Goal: Obtain resource: Obtain resource

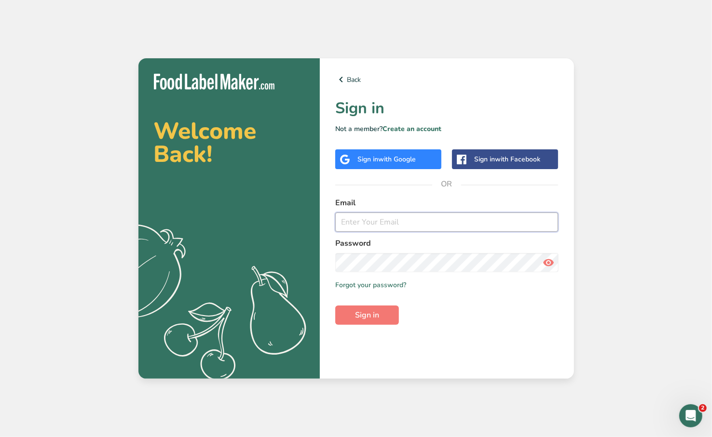
click at [394, 226] on input "email" at bounding box center [446, 222] width 223 height 19
type input "[EMAIL_ADDRESS][DOMAIN_NAME]"
click at [369, 315] on span "Sign in" at bounding box center [367, 316] width 24 height 12
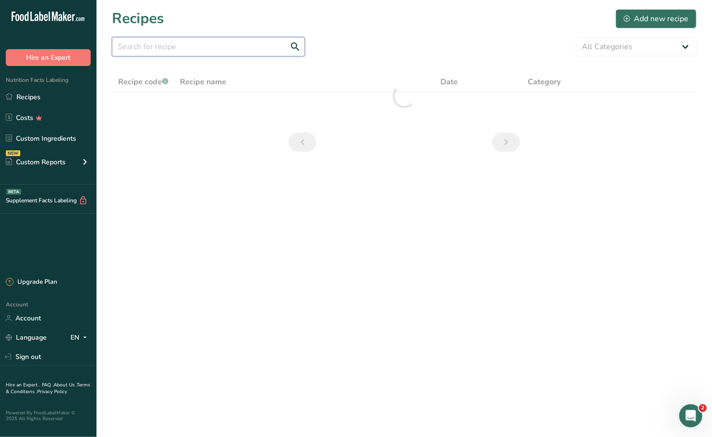
click at [219, 49] on input "text" at bounding box center [208, 46] width 193 height 19
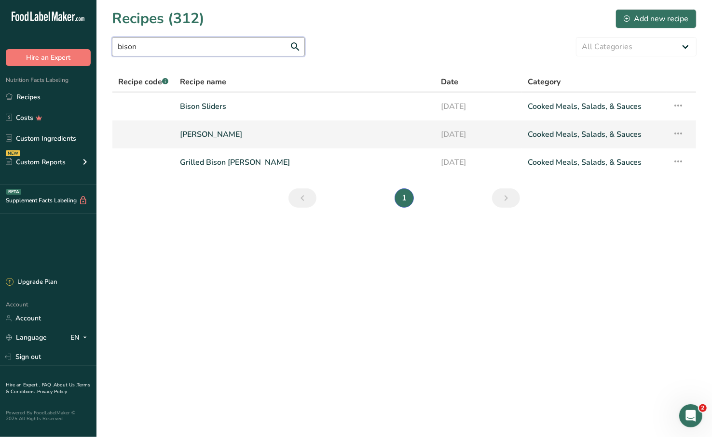
type input "bison"
click at [290, 128] on link "[PERSON_NAME]" at bounding box center [304, 134] width 249 height 20
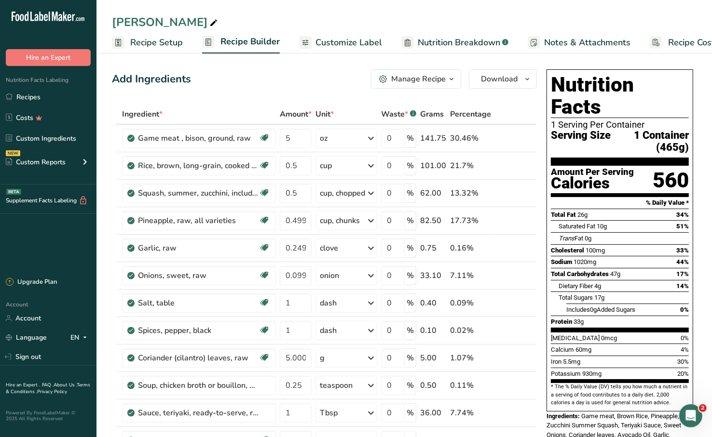
click at [339, 43] on span "Customize Label" at bounding box center [348, 42] width 67 height 13
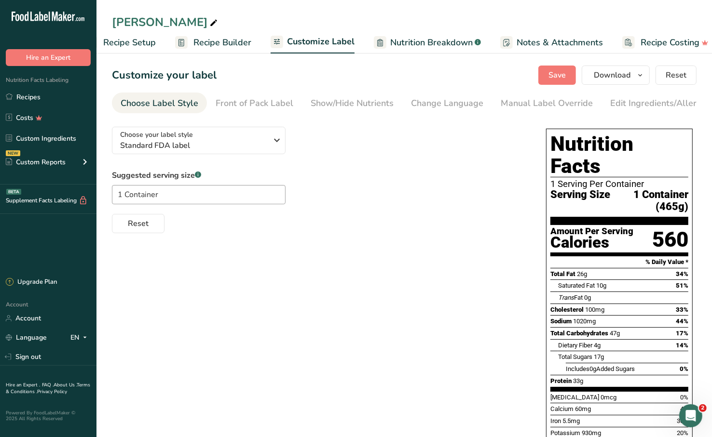
scroll to position [0, 39]
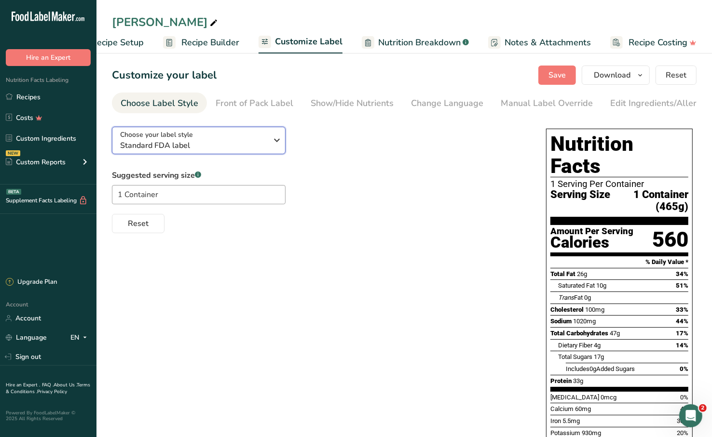
click at [231, 148] on span "Standard FDA label" at bounding box center [193, 146] width 147 height 12
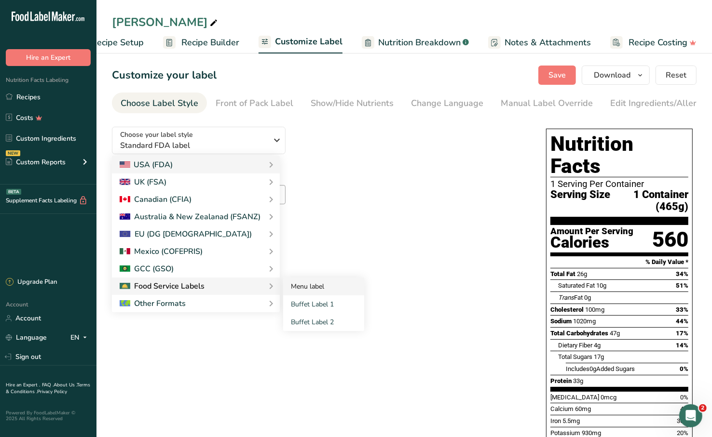
click at [298, 290] on link "Menu label" at bounding box center [323, 287] width 81 height 18
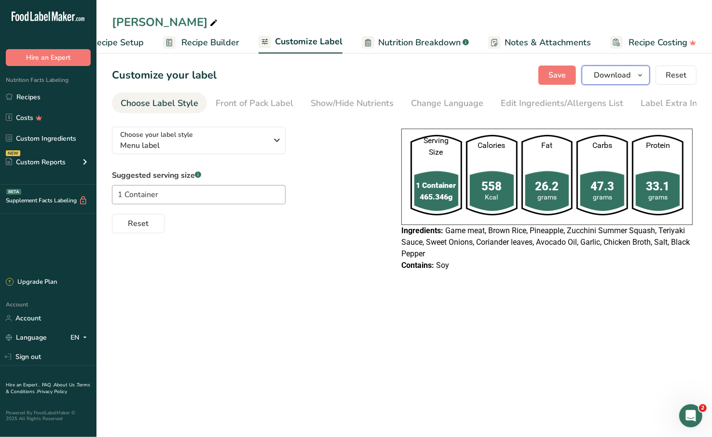
click at [639, 75] on icon "button" at bounding box center [640, 75] width 8 height 12
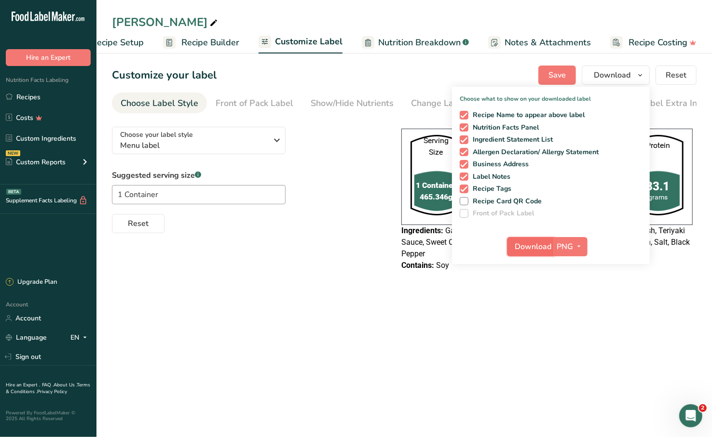
click at [543, 242] on span "Download" at bounding box center [533, 247] width 37 height 12
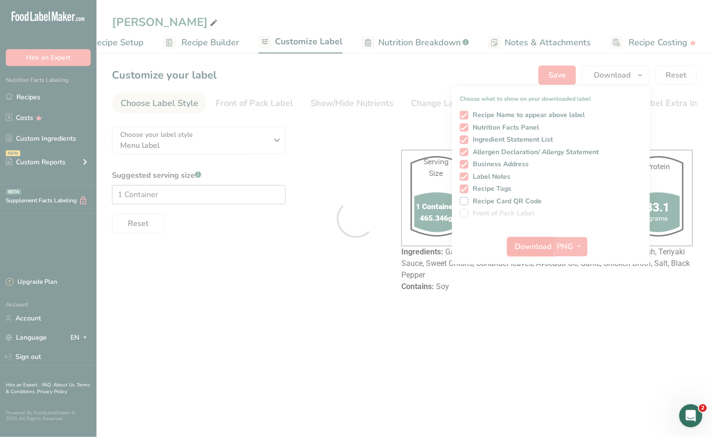
scroll to position [0, 0]
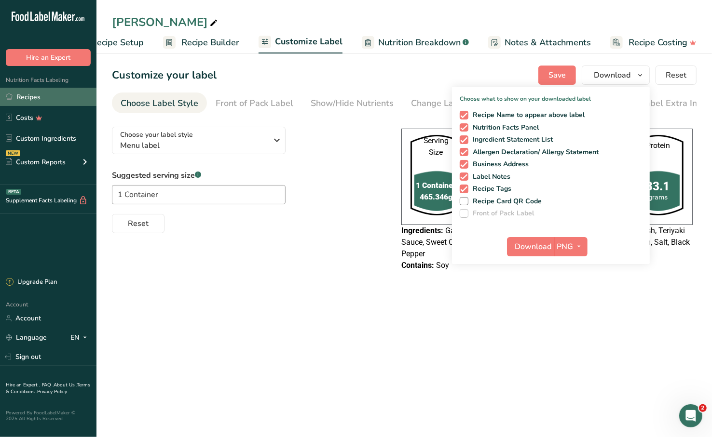
click at [56, 92] on link "Recipes" at bounding box center [48, 97] width 96 height 18
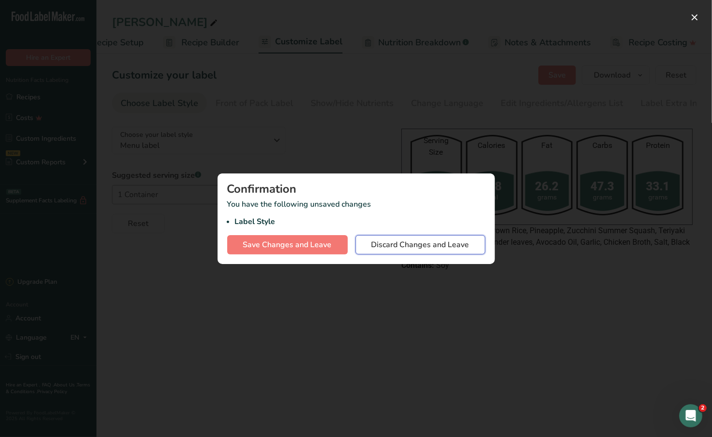
click at [408, 242] on span "Discard Changes and Leave" at bounding box center [420, 245] width 98 height 12
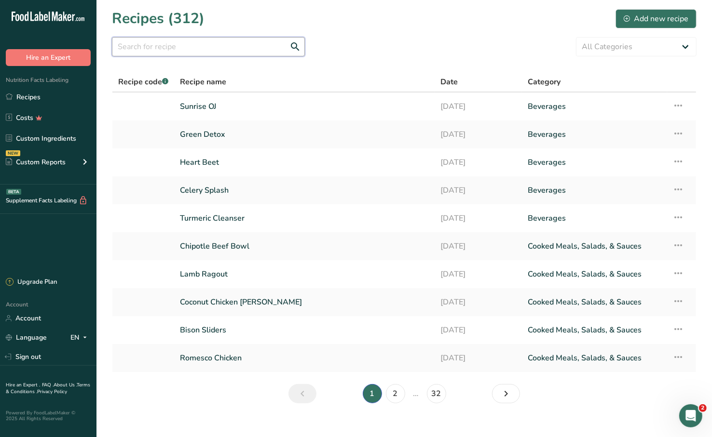
click at [262, 46] on input "text" at bounding box center [208, 46] width 193 height 19
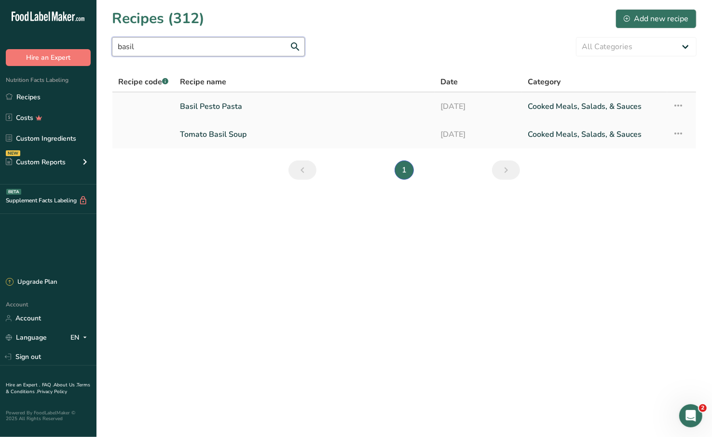
type input "basil"
click at [290, 107] on link "Basil Pesto Pasta" at bounding box center [304, 106] width 249 height 20
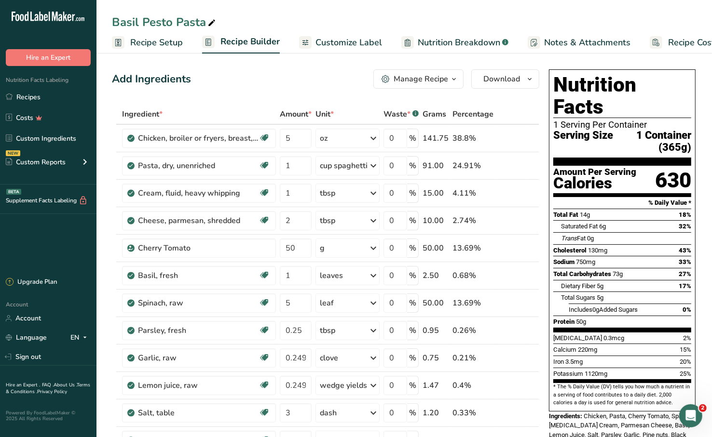
click at [346, 50] on link "Customize Label" at bounding box center [340, 43] width 83 height 22
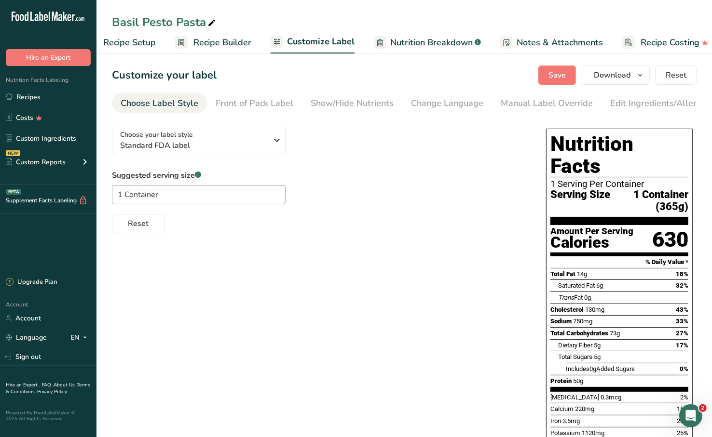
scroll to position [0, 39]
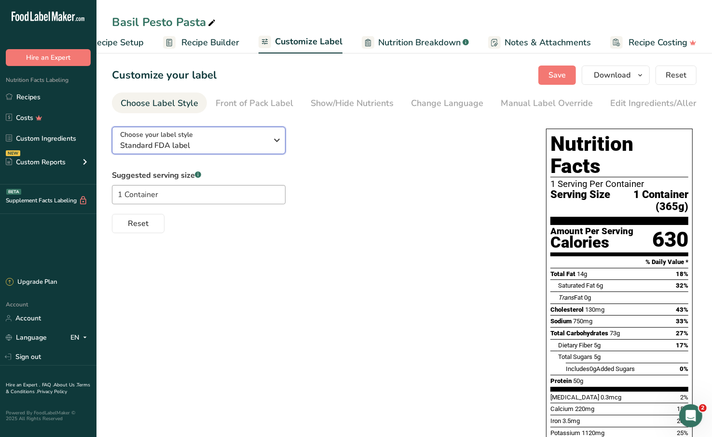
click at [238, 154] on button "Choose your label style Standard FDA label" at bounding box center [199, 140] width 174 height 27
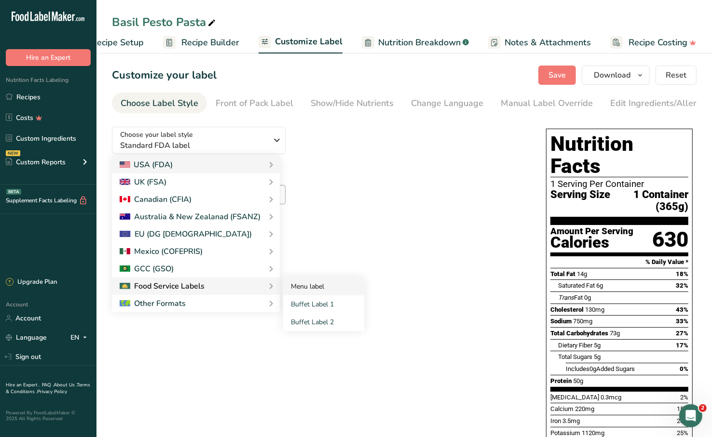
click at [301, 286] on link "Menu label" at bounding box center [323, 287] width 81 height 18
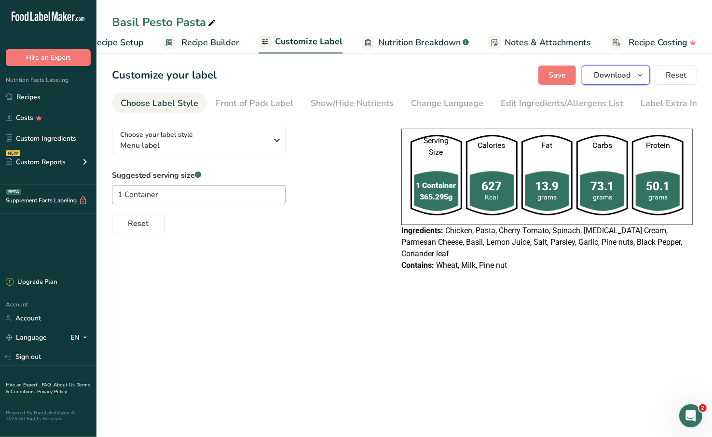
click at [608, 74] on span "Download" at bounding box center [612, 75] width 37 height 12
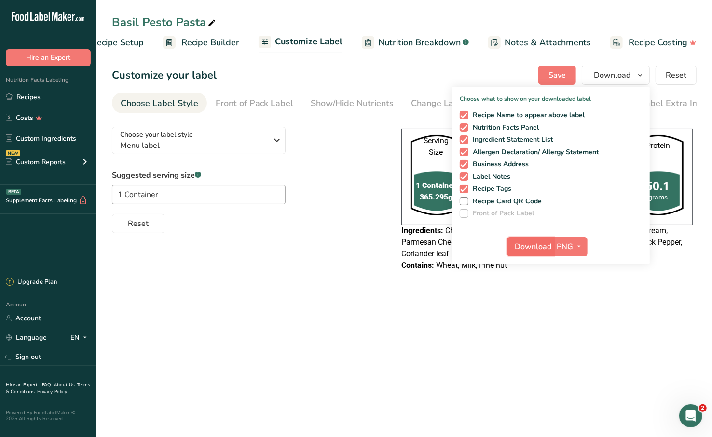
click at [538, 242] on span "Download" at bounding box center [533, 247] width 37 height 12
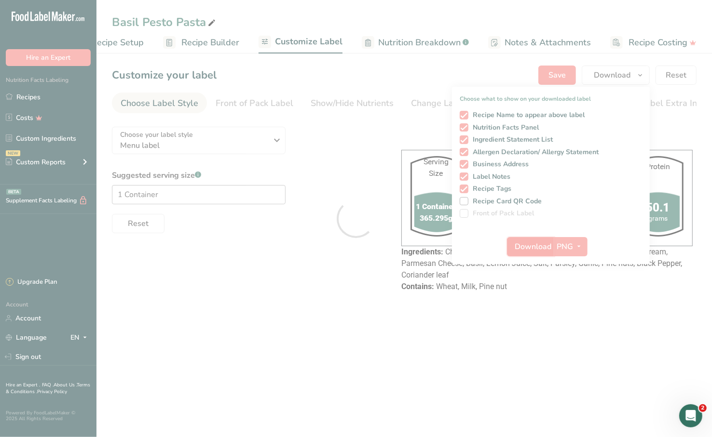
scroll to position [0, 0]
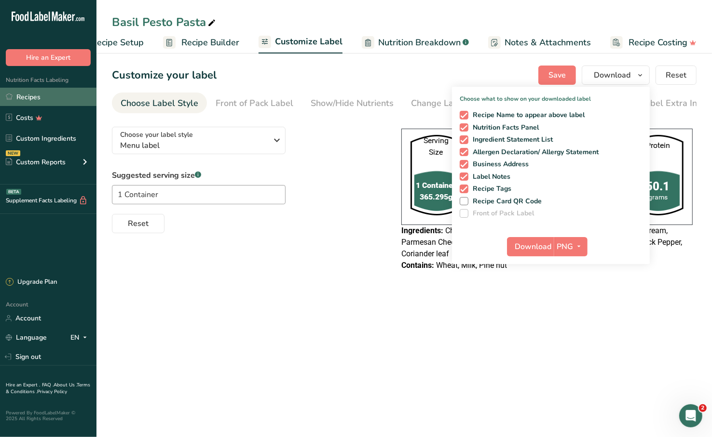
click at [60, 99] on link "Recipes" at bounding box center [48, 97] width 96 height 18
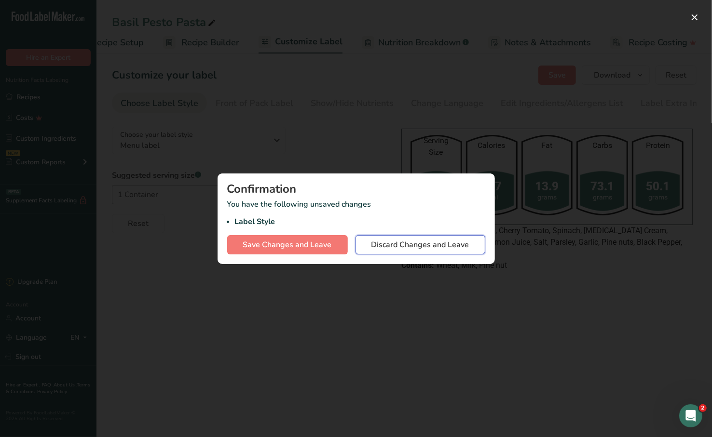
click at [413, 247] on span "Discard Changes and Leave" at bounding box center [420, 245] width 98 height 12
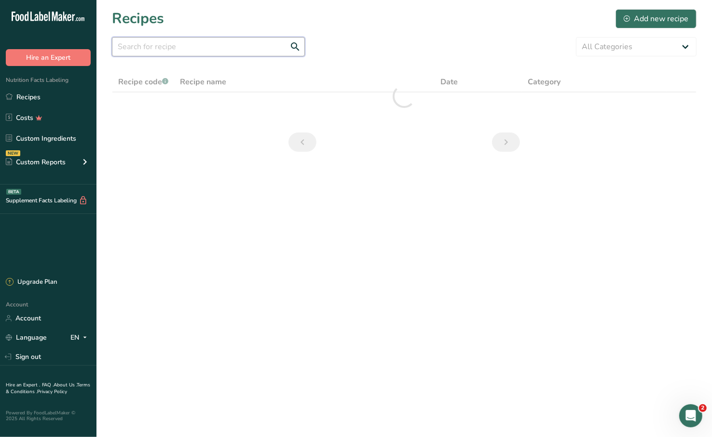
click at [248, 42] on input "text" at bounding box center [208, 46] width 193 height 19
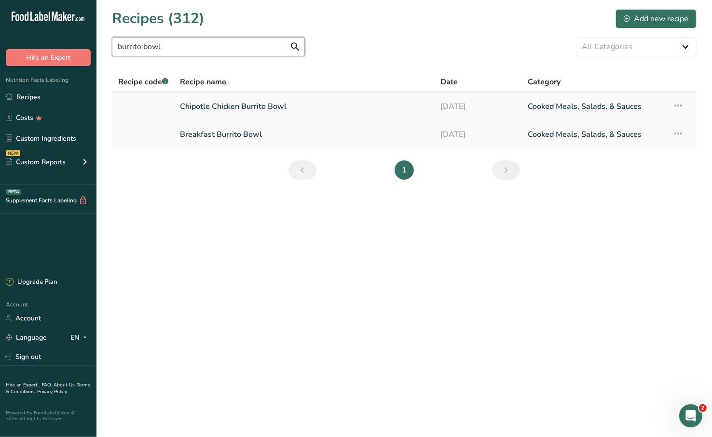
type input "burrito bowl"
click at [279, 108] on link "Chipotle Chicken Burrito Bowl" at bounding box center [304, 106] width 249 height 20
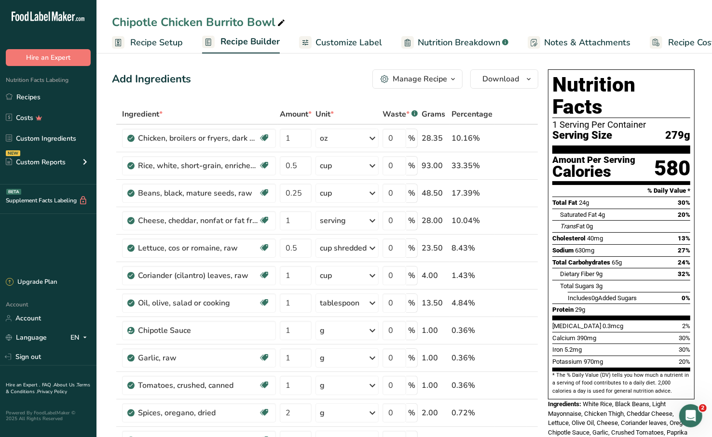
click at [325, 41] on span "Customize Label" at bounding box center [348, 42] width 67 height 13
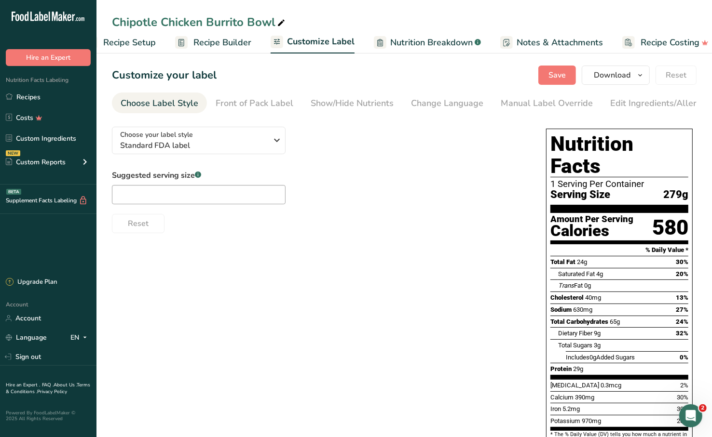
scroll to position [0, 39]
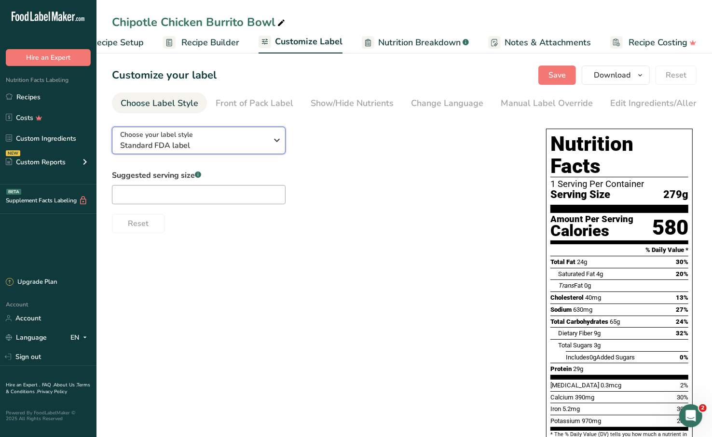
click at [183, 138] on span "Choose your label style" at bounding box center [156, 135] width 73 height 10
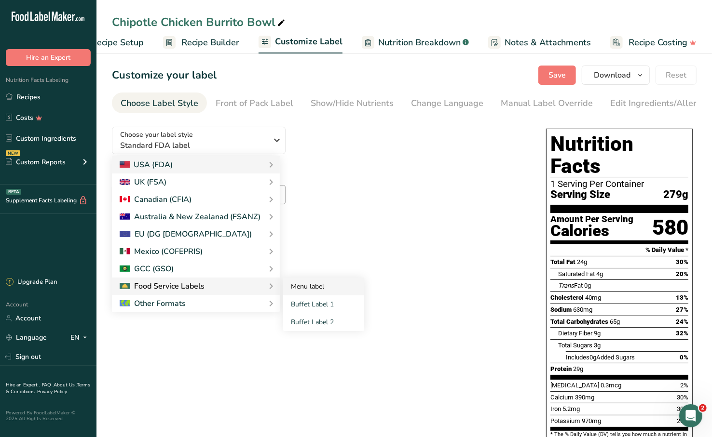
click at [315, 283] on link "Menu label" at bounding box center [323, 287] width 81 height 18
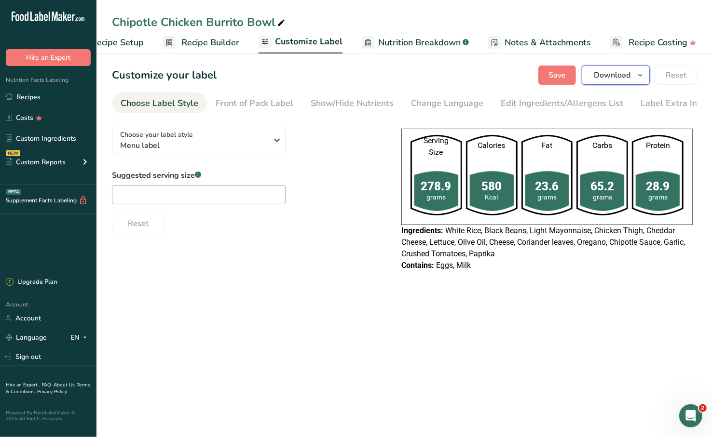
click at [610, 69] on span "Download" at bounding box center [612, 75] width 37 height 12
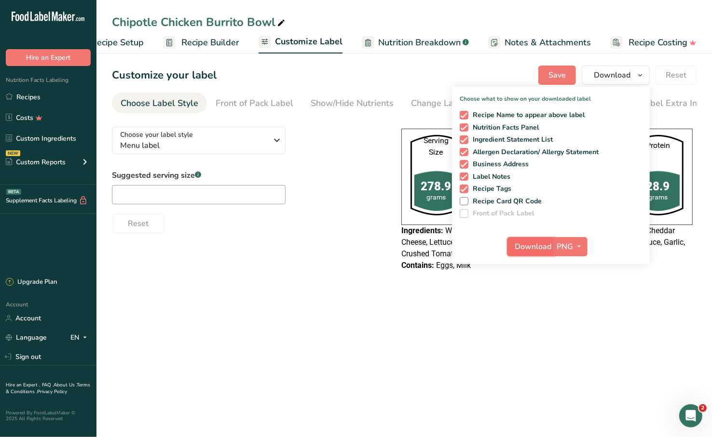
click at [520, 239] on button "Download" at bounding box center [530, 246] width 47 height 19
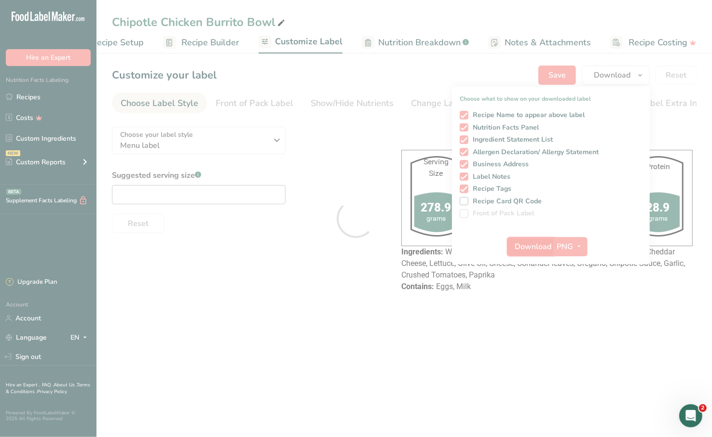
scroll to position [0, 0]
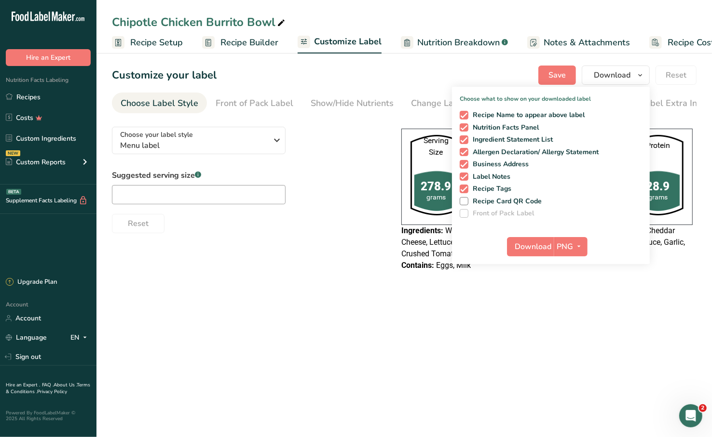
scroll to position [0, 39]
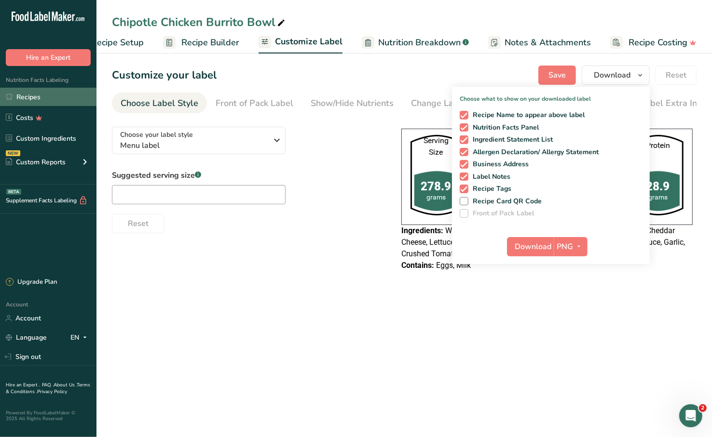
click at [49, 96] on link "Recipes" at bounding box center [48, 97] width 96 height 18
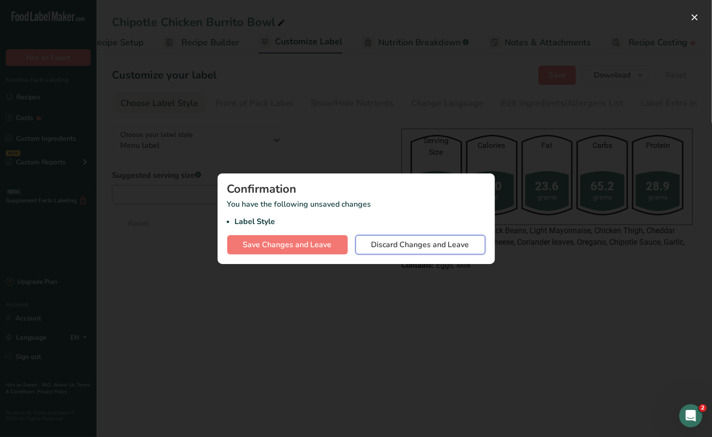
click at [385, 240] on span "Discard Changes and Leave" at bounding box center [420, 245] width 98 height 12
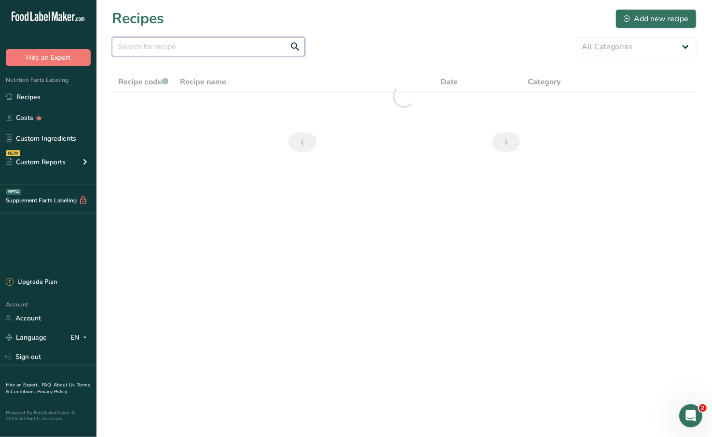
click at [244, 45] on input "text" at bounding box center [208, 46] width 193 height 19
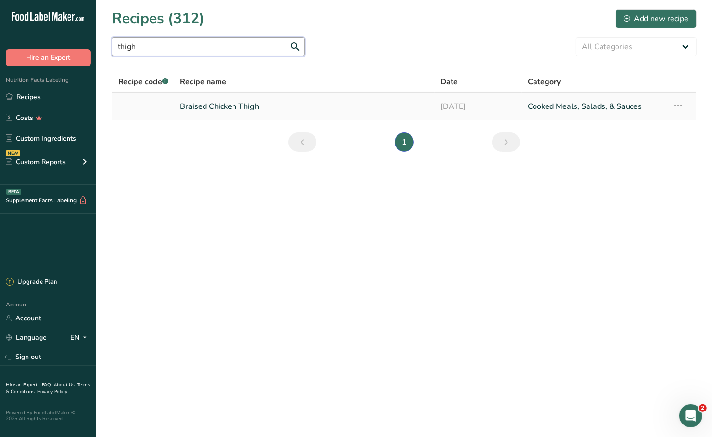
type input "thigh"
click at [232, 101] on link "Braised Chicken Thigh" at bounding box center [304, 106] width 249 height 20
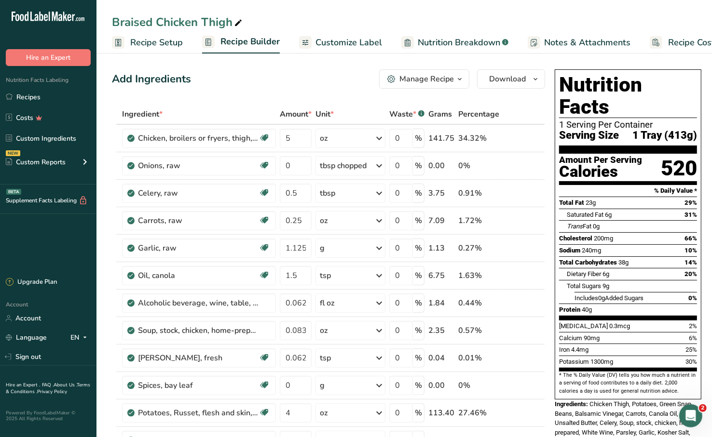
click at [359, 41] on span "Customize Label" at bounding box center [348, 42] width 67 height 13
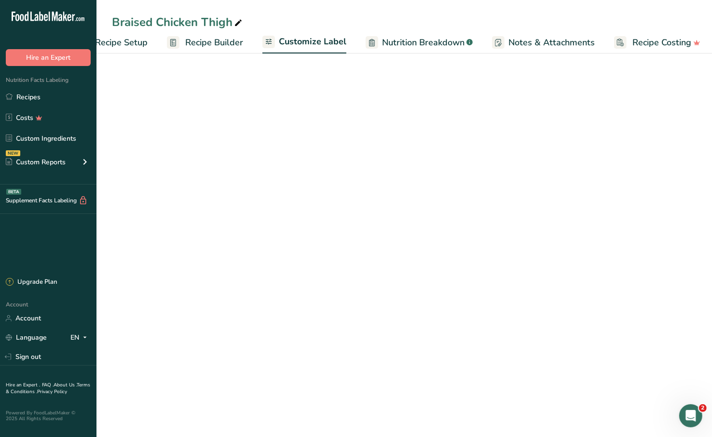
scroll to position [0, 39]
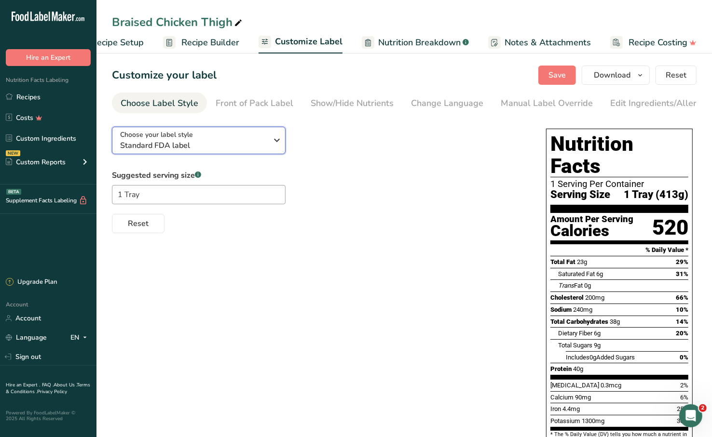
click at [179, 151] on span "Standard FDA label" at bounding box center [193, 146] width 147 height 12
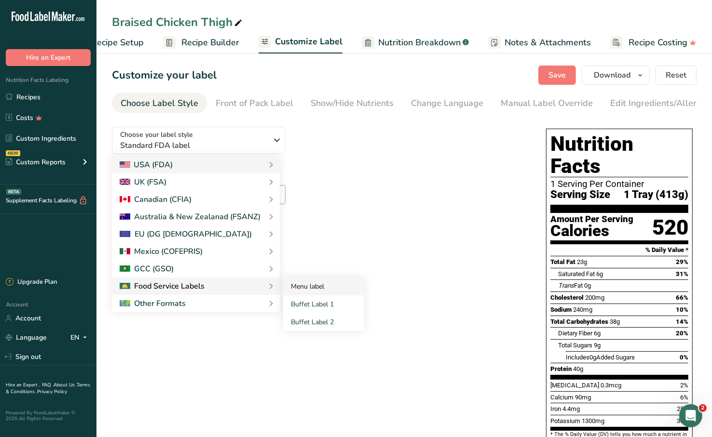
click at [309, 286] on link "Menu label" at bounding box center [323, 287] width 81 height 18
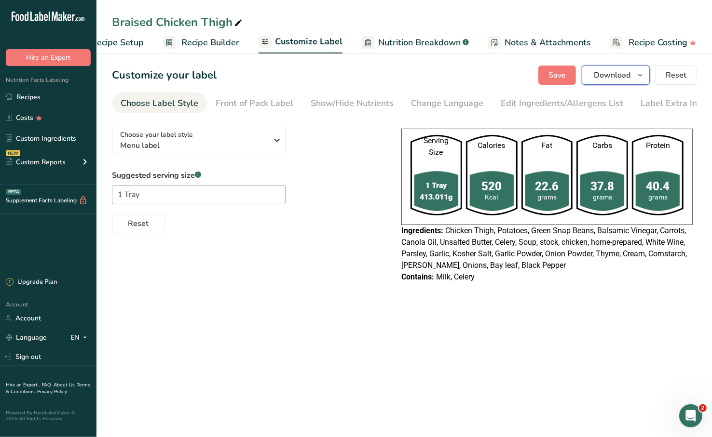
click at [607, 74] on span "Download" at bounding box center [612, 75] width 37 height 12
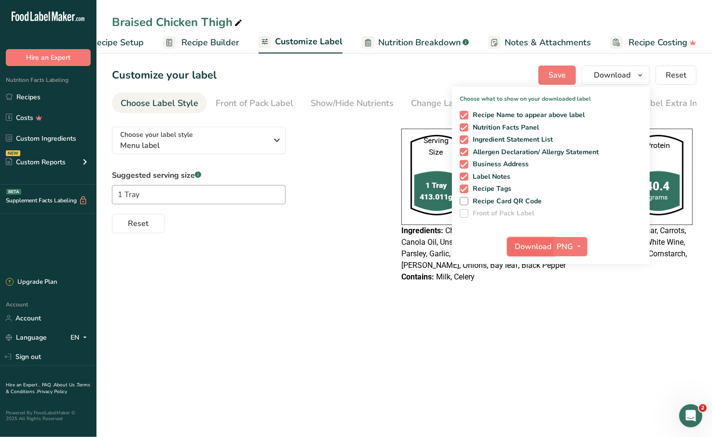
click at [530, 248] on span "Download" at bounding box center [533, 247] width 37 height 12
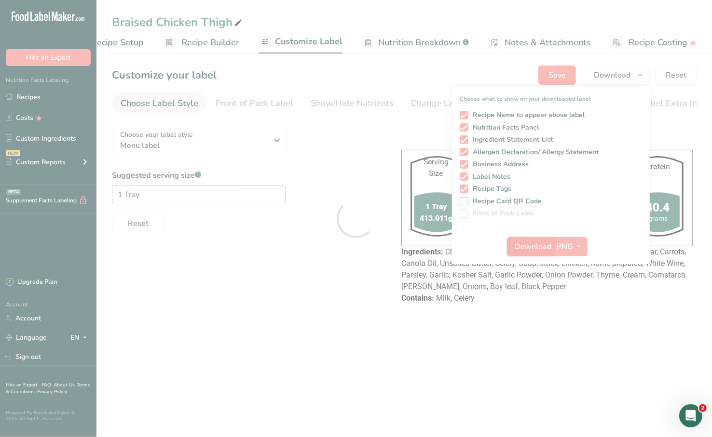
scroll to position [0, 0]
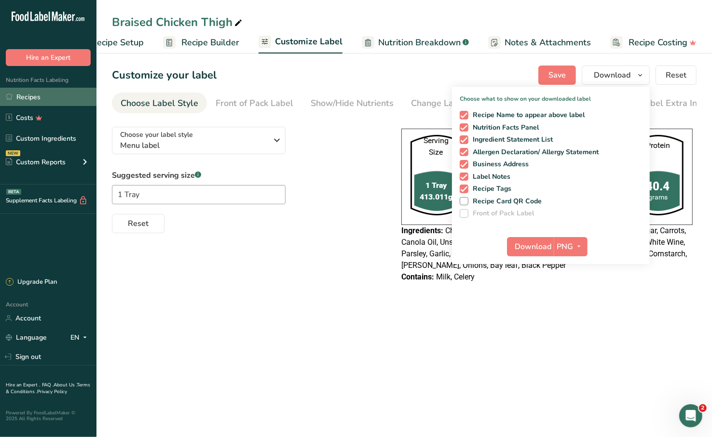
click at [57, 93] on link "Recipes" at bounding box center [48, 97] width 96 height 18
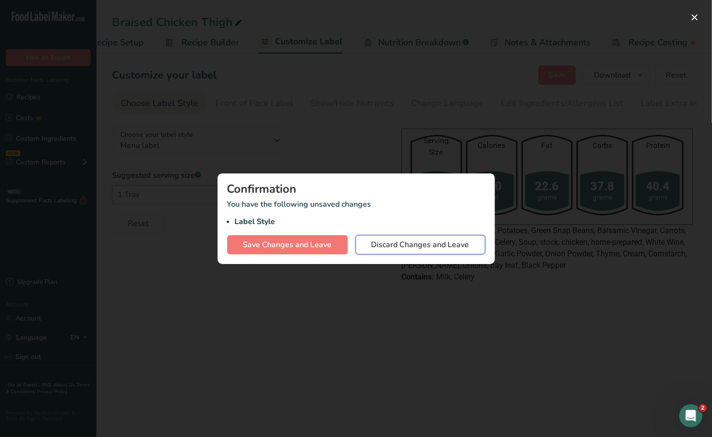
click at [422, 246] on span "Discard Changes and Leave" at bounding box center [420, 245] width 98 height 12
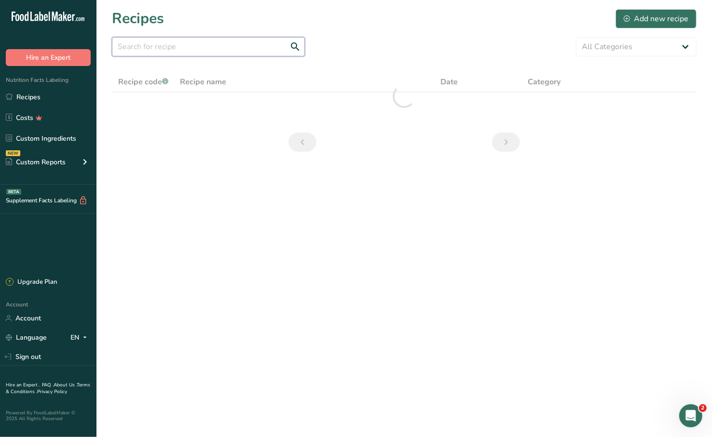
click at [251, 50] on input "text" at bounding box center [208, 46] width 193 height 19
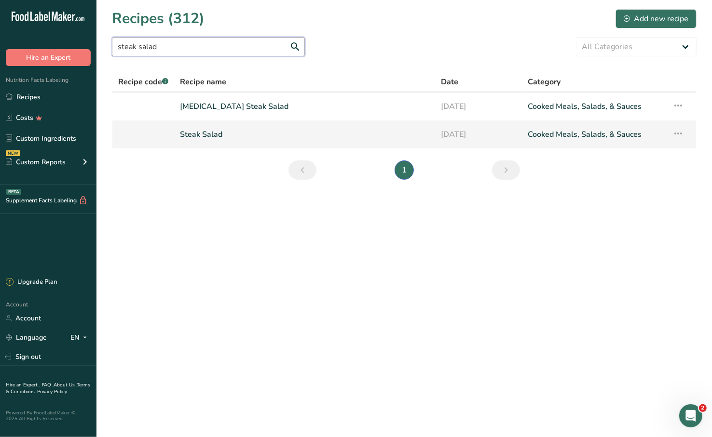
type input "steak salad"
click at [259, 137] on link "Steak Salad" at bounding box center [304, 134] width 249 height 20
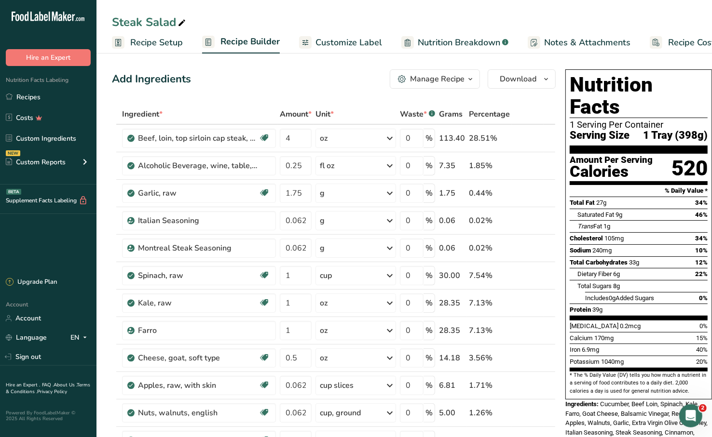
click at [346, 48] on span "Customize Label" at bounding box center [348, 42] width 67 height 13
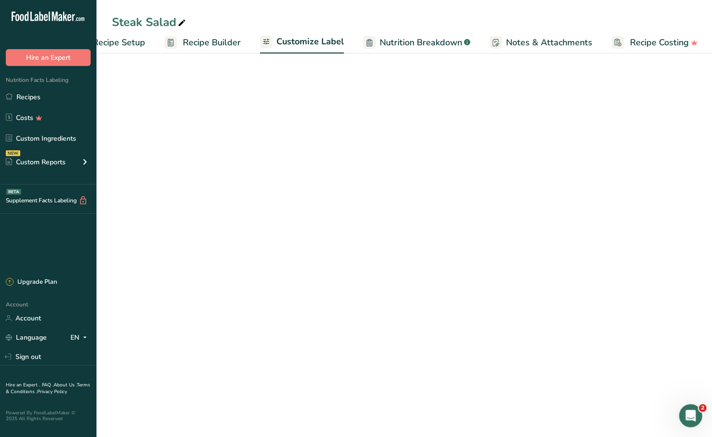
scroll to position [0, 39]
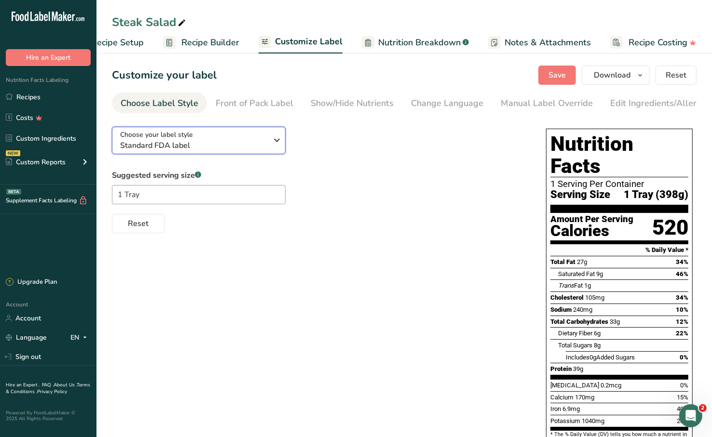
click at [211, 143] on span "Standard FDA label" at bounding box center [193, 146] width 147 height 12
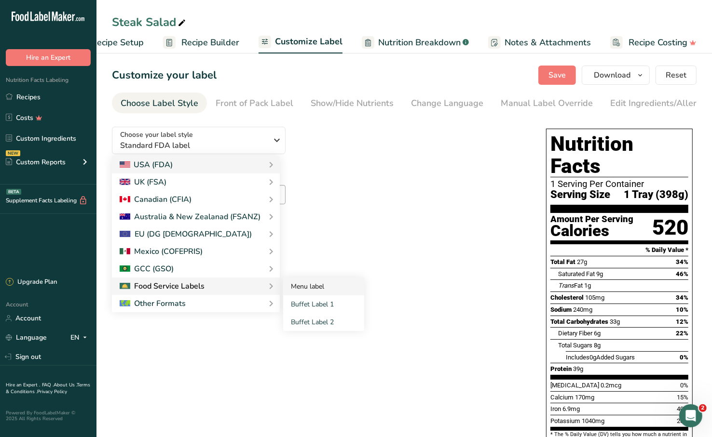
click at [284, 288] on link "Menu label" at bounding box center [323, 287] width 81 height 18
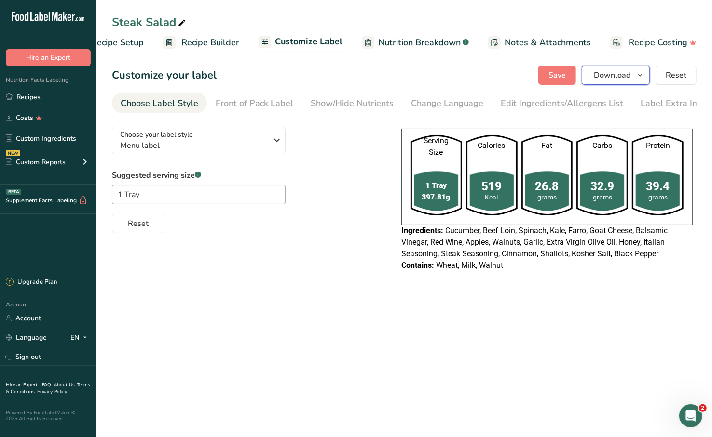
click at [621, 82] on button "Download" at bounding box center [615, 75] width 68 height 19
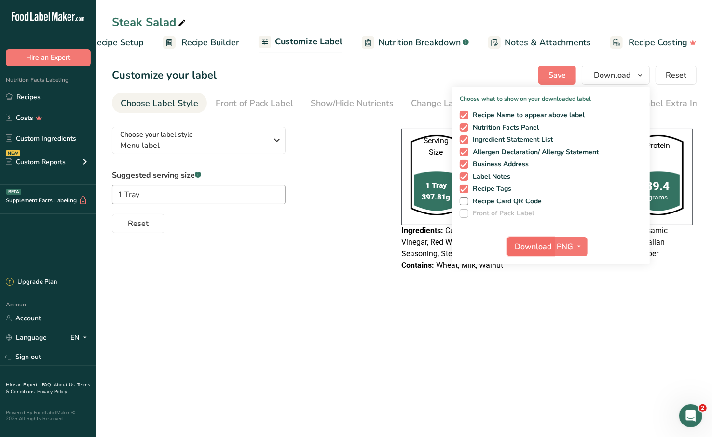
click at [535, 244] on span "Download" at bounding box center [533, 247] width 37 height 12
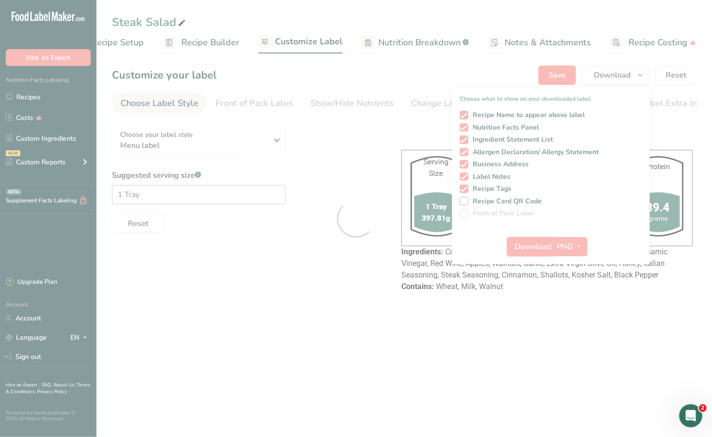
scroll to position [0, 0]
